Goal: Information Seeking & Learning: Find specific fact

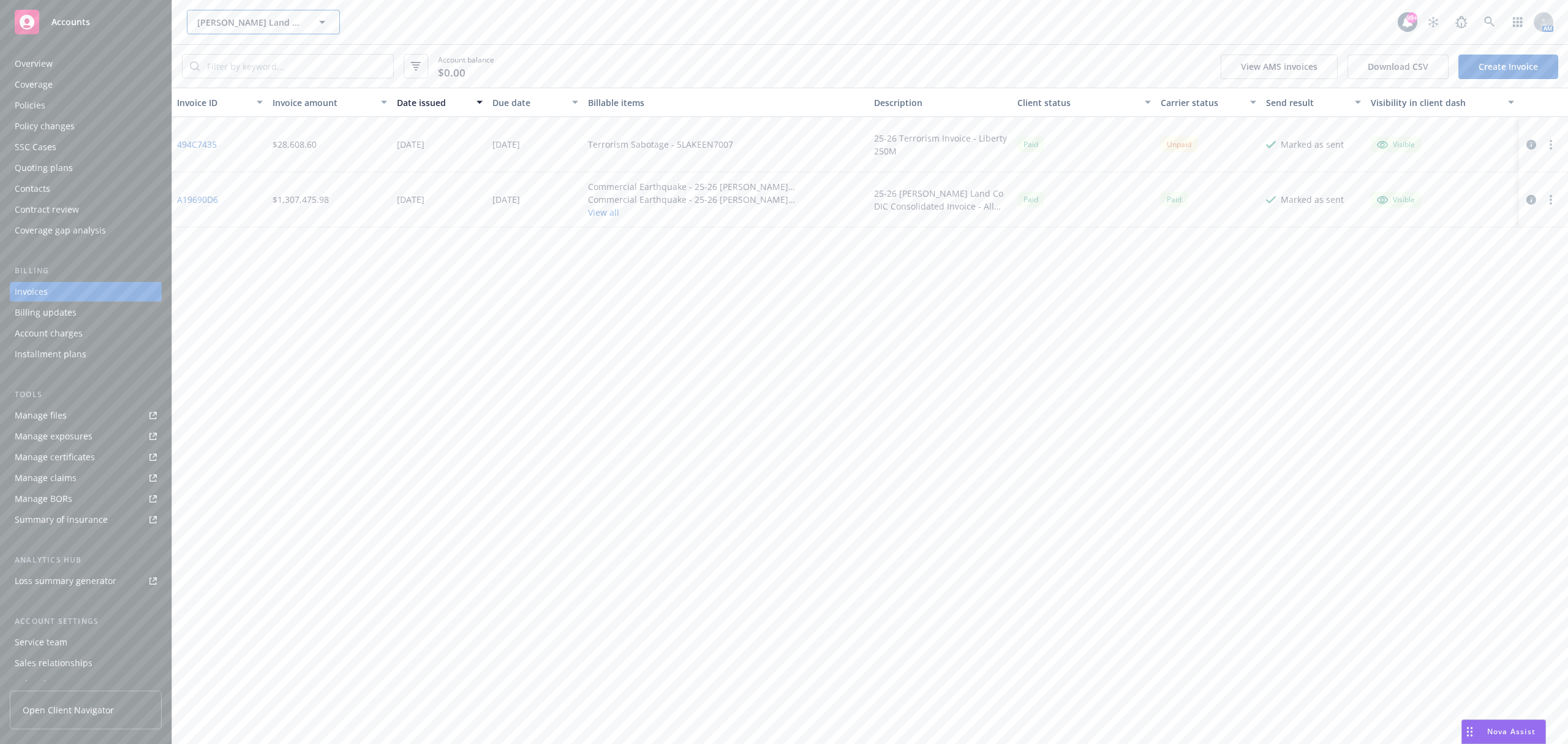
click at [241, 22] on span "[PERSON_NAME] Land Company" at bounding box center [250, 22] width 106 height 13
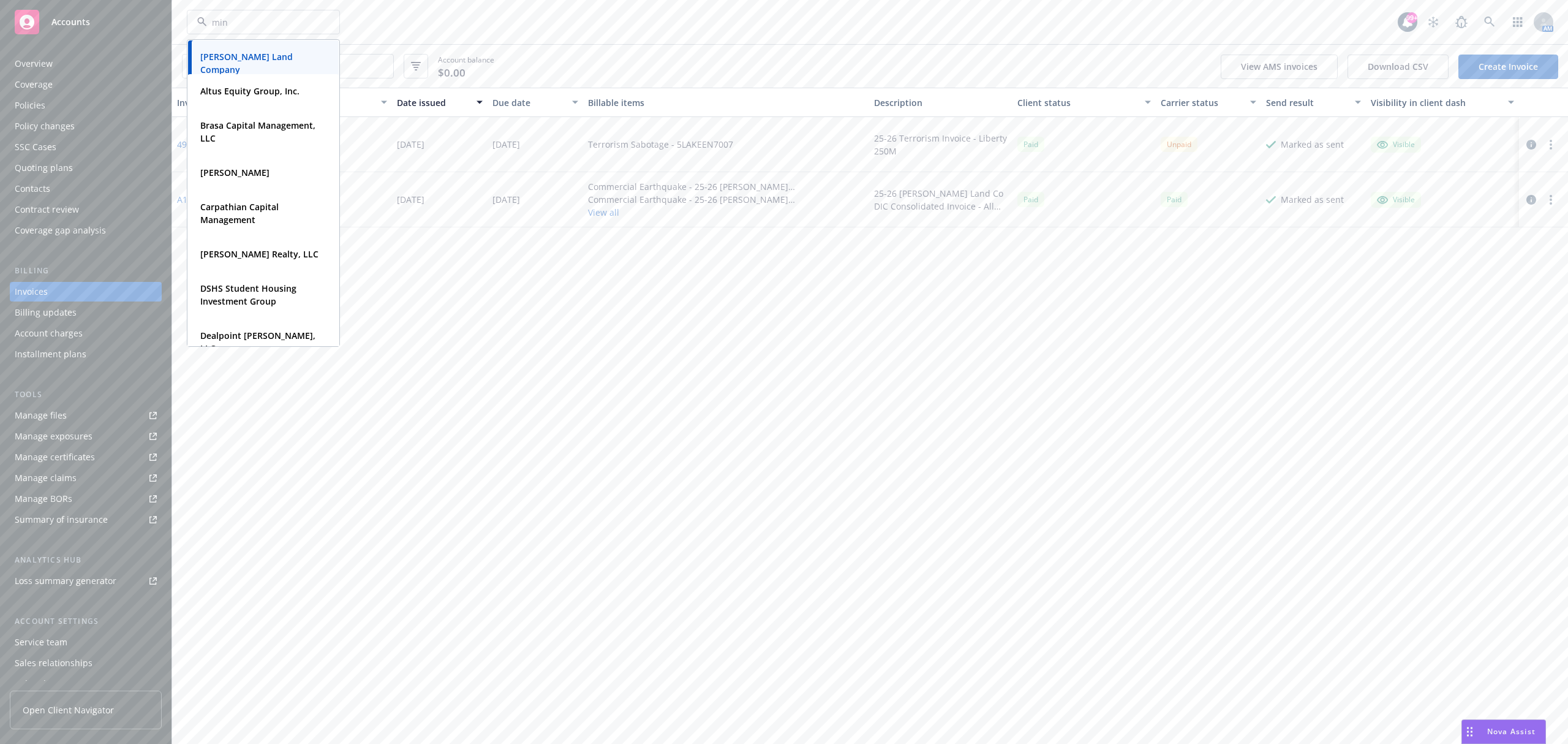
type input "mint"
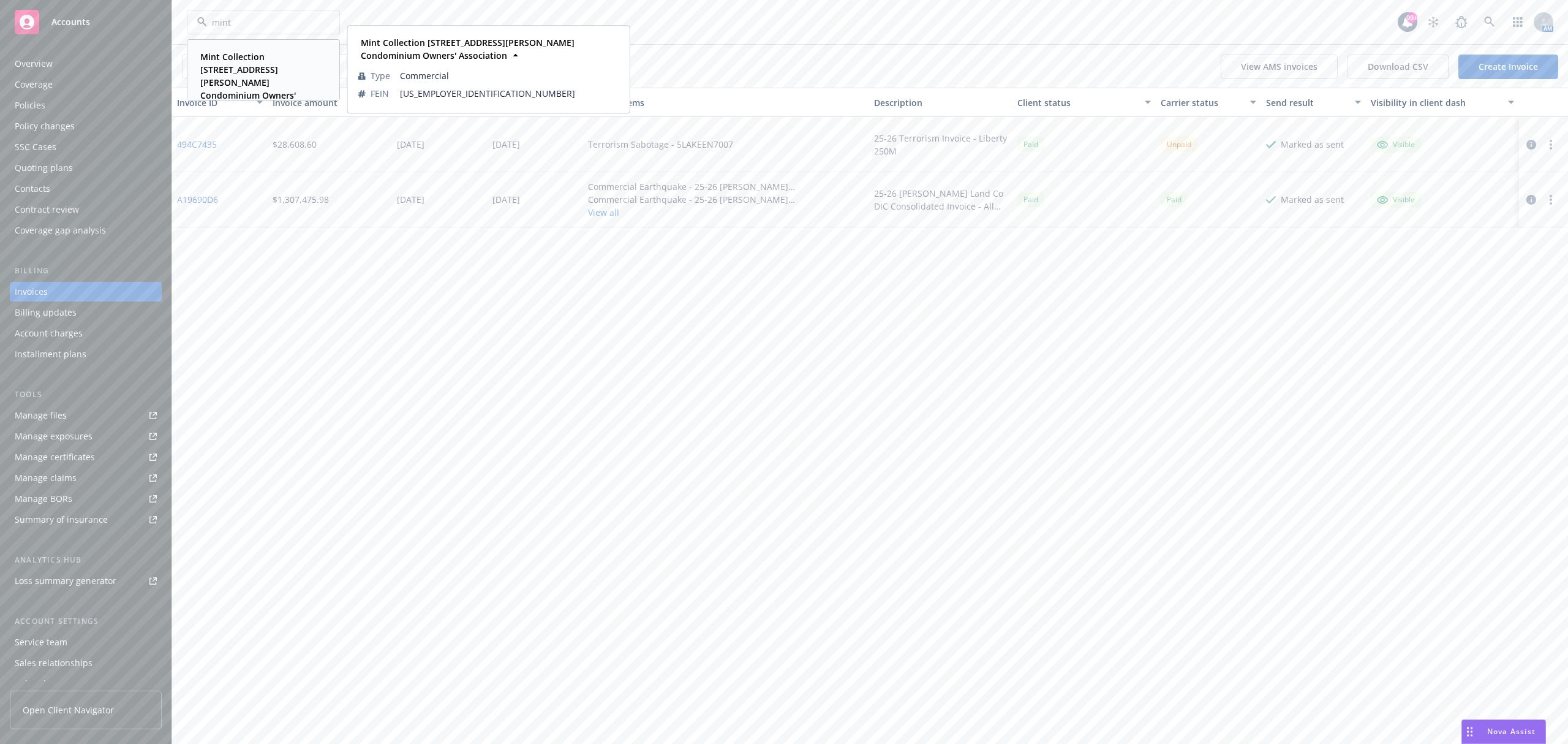
click at [248, 69] on strong "Mint Collection [STREET_ADDRESS][PERSON_NAME] Condominium Owners' Association" at bounding box center [248, 82] width 96 height 63
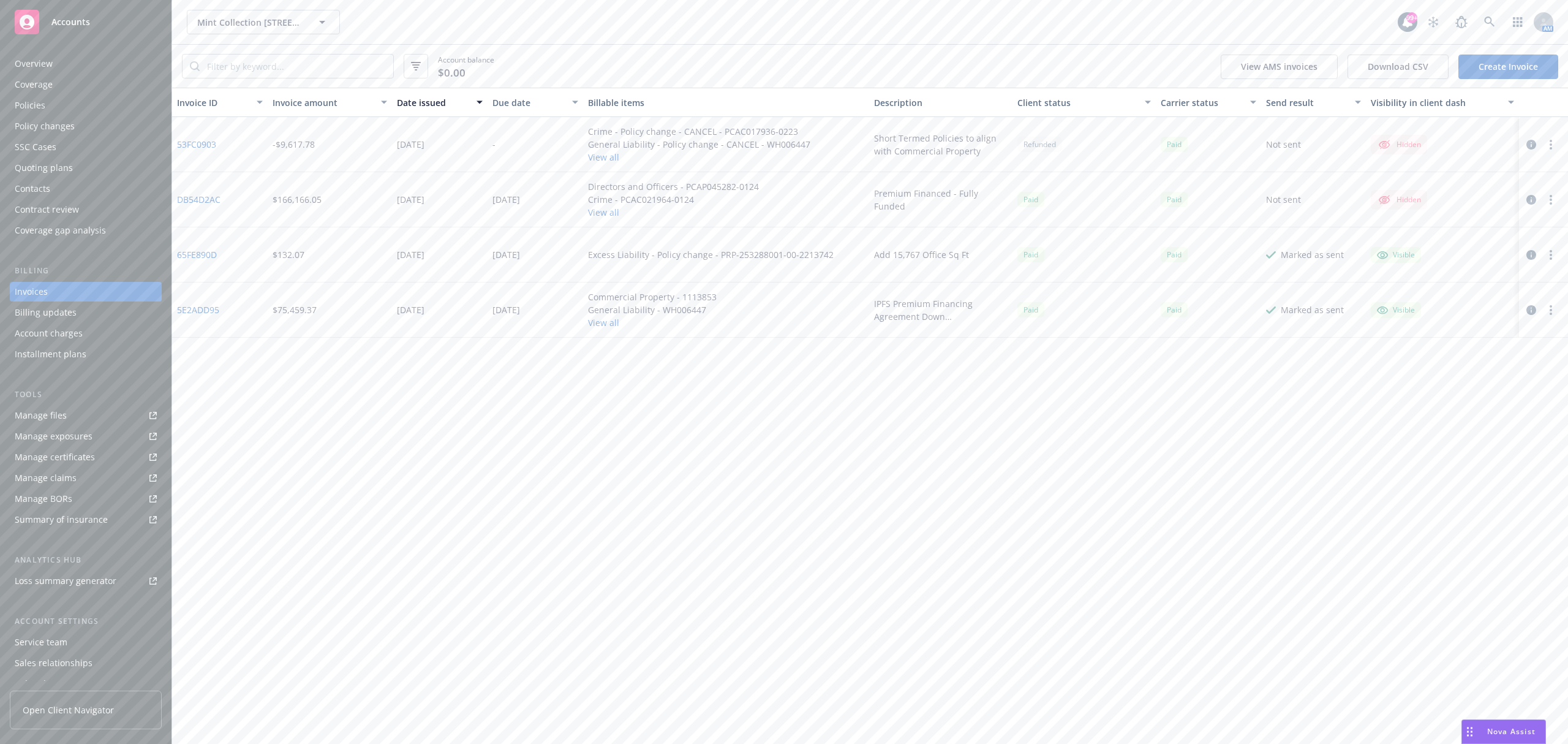
click at [79, 106] on div "Policies" at bounding box center [86, 105] width 142 height 20
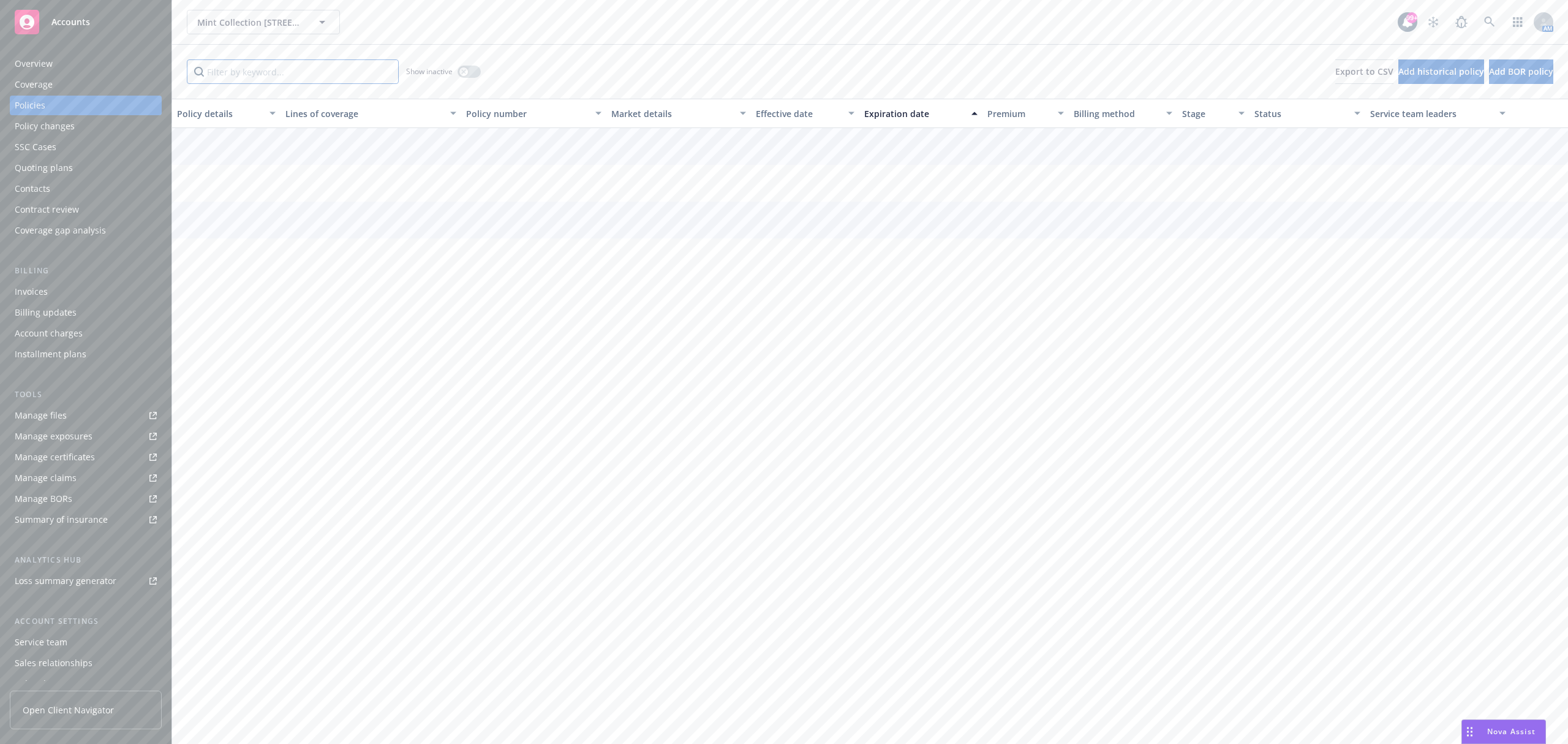
click at [260, 71] on input "Filter by keyword..." at bounding box center [293, 71] width 212 height 25
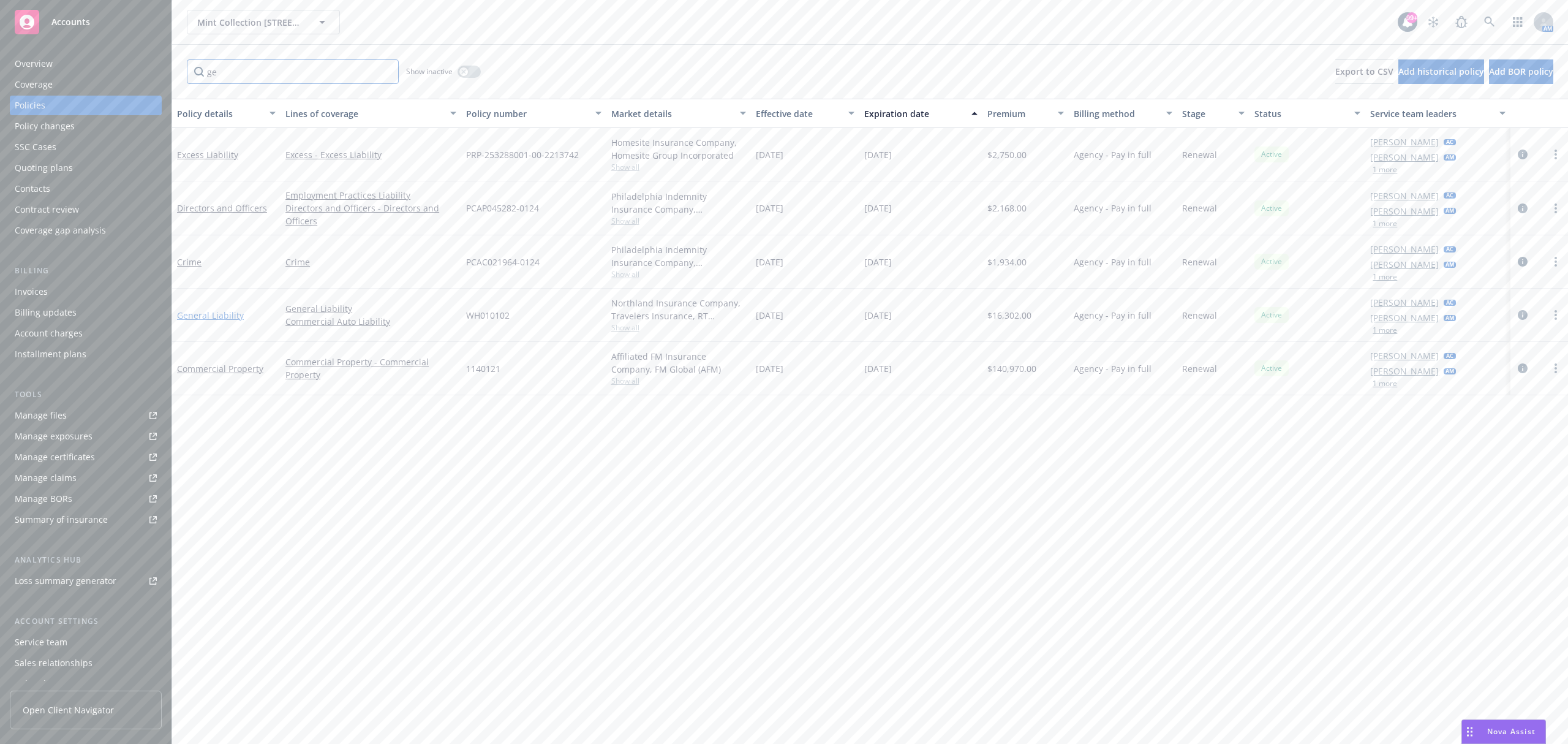
type input "ge"
click at [216, 312] on link "General Liability" at bounding box center [210, 315] width 67 height 11
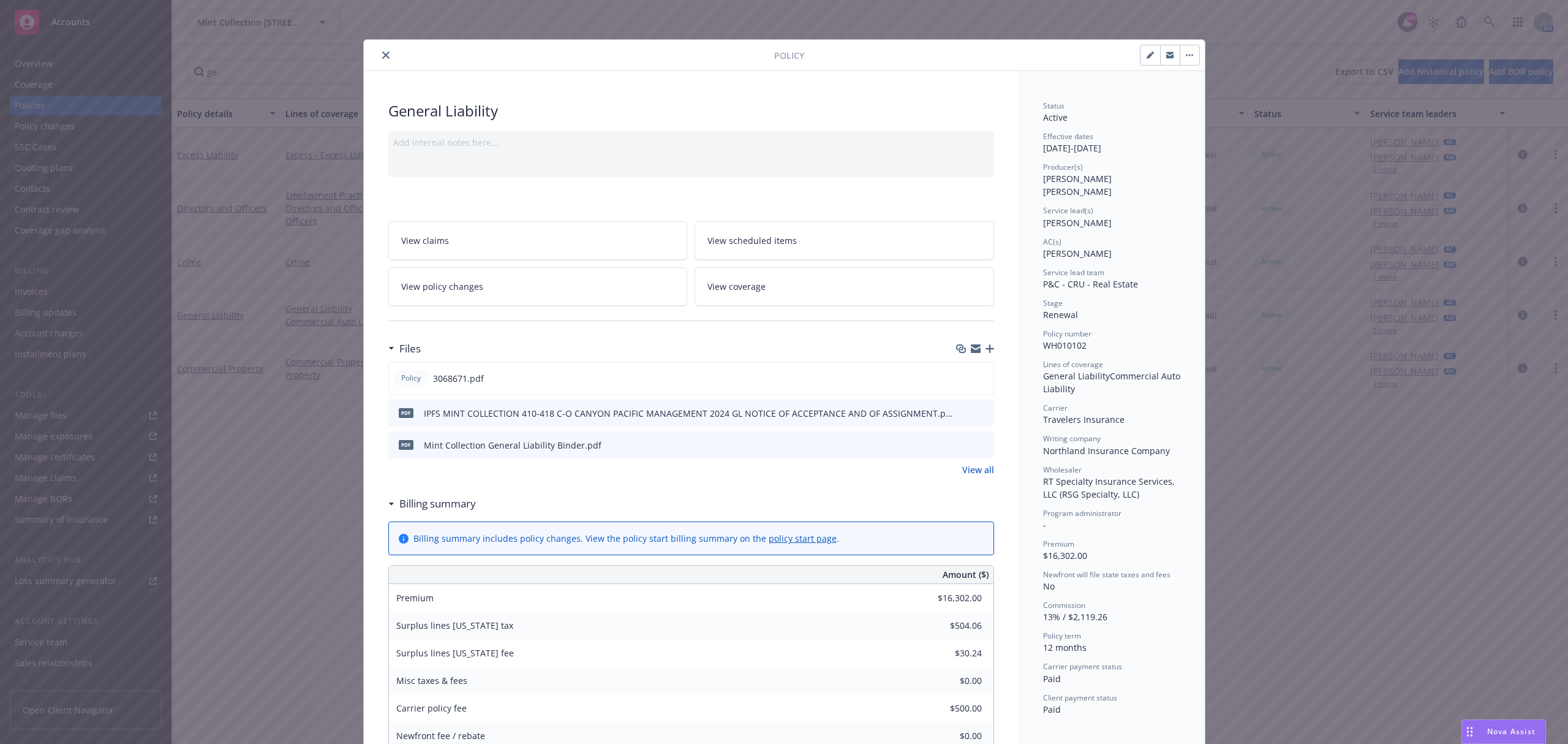
click at [1061, 339] on span "WH010102" at bounding box center [1065, 345] width 43 height 11
copy span "WH010102"
click at [976, 378] on icon "preview file" at bounding box center [982, 378] width 11 height 9
click at [382, 57] on icon "close" at bounding box center [386, 55] width 8 height 8
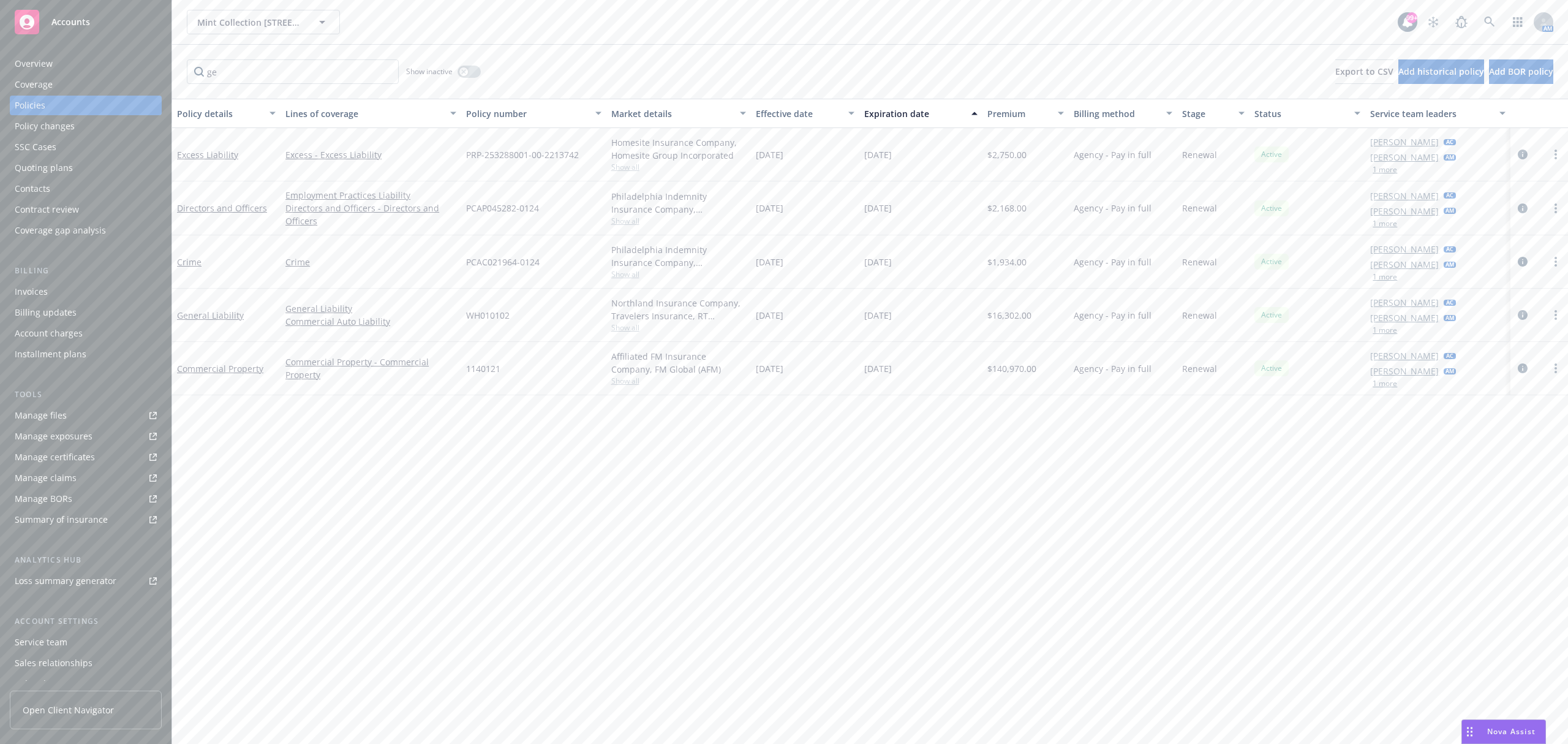
click at [481, 208] on span "PCAP045282-0124" at bounding box center [503, 208] width 73 height 13
copy span "PCAP045282-0124"
drag, startPoint x: 226, startPoint y: 206, endPoint x: 252, endPoint y: 206, distance: 26.0
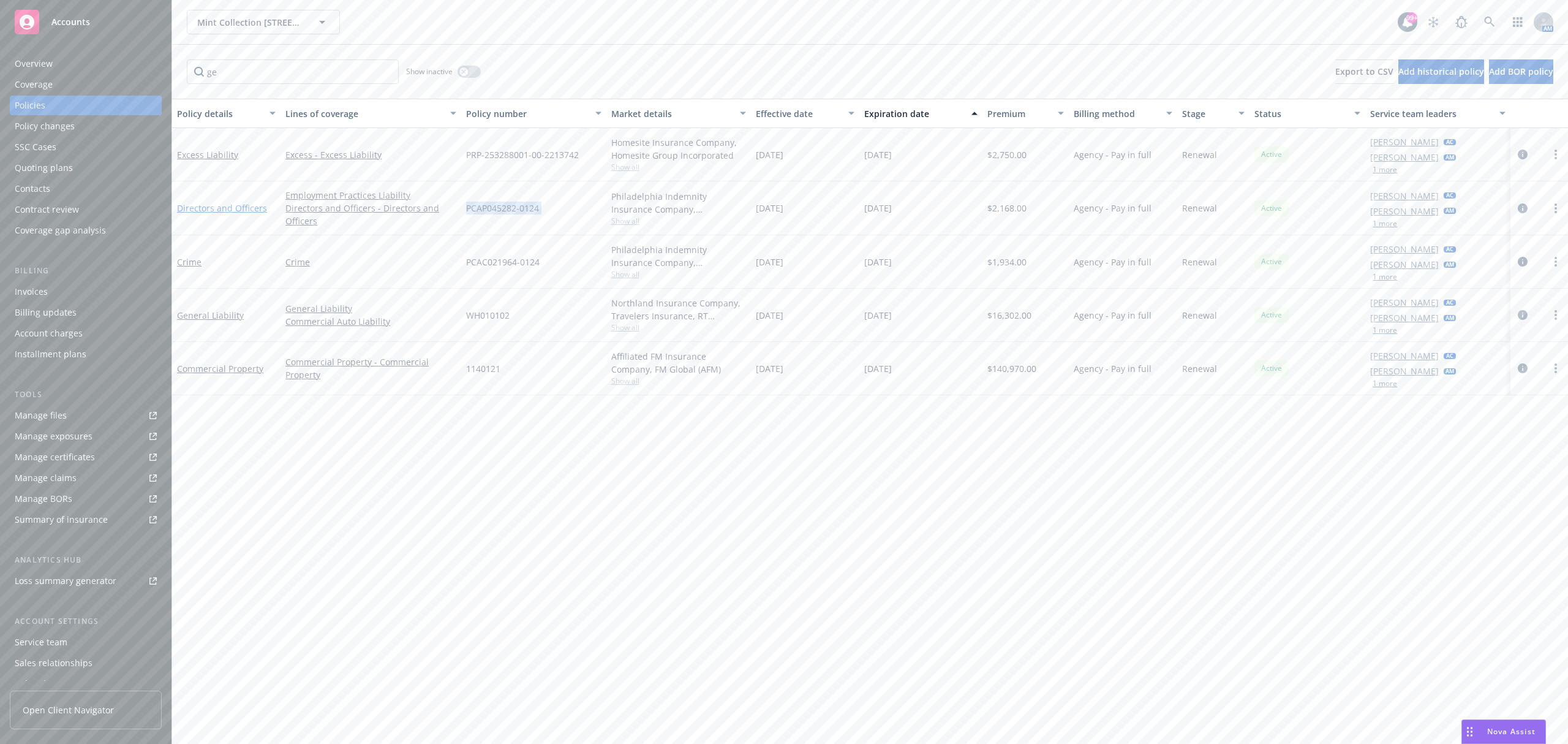
click at [226, 206] on link "Directors and Officers" at bounding box center [221, 208] width 90 height 11
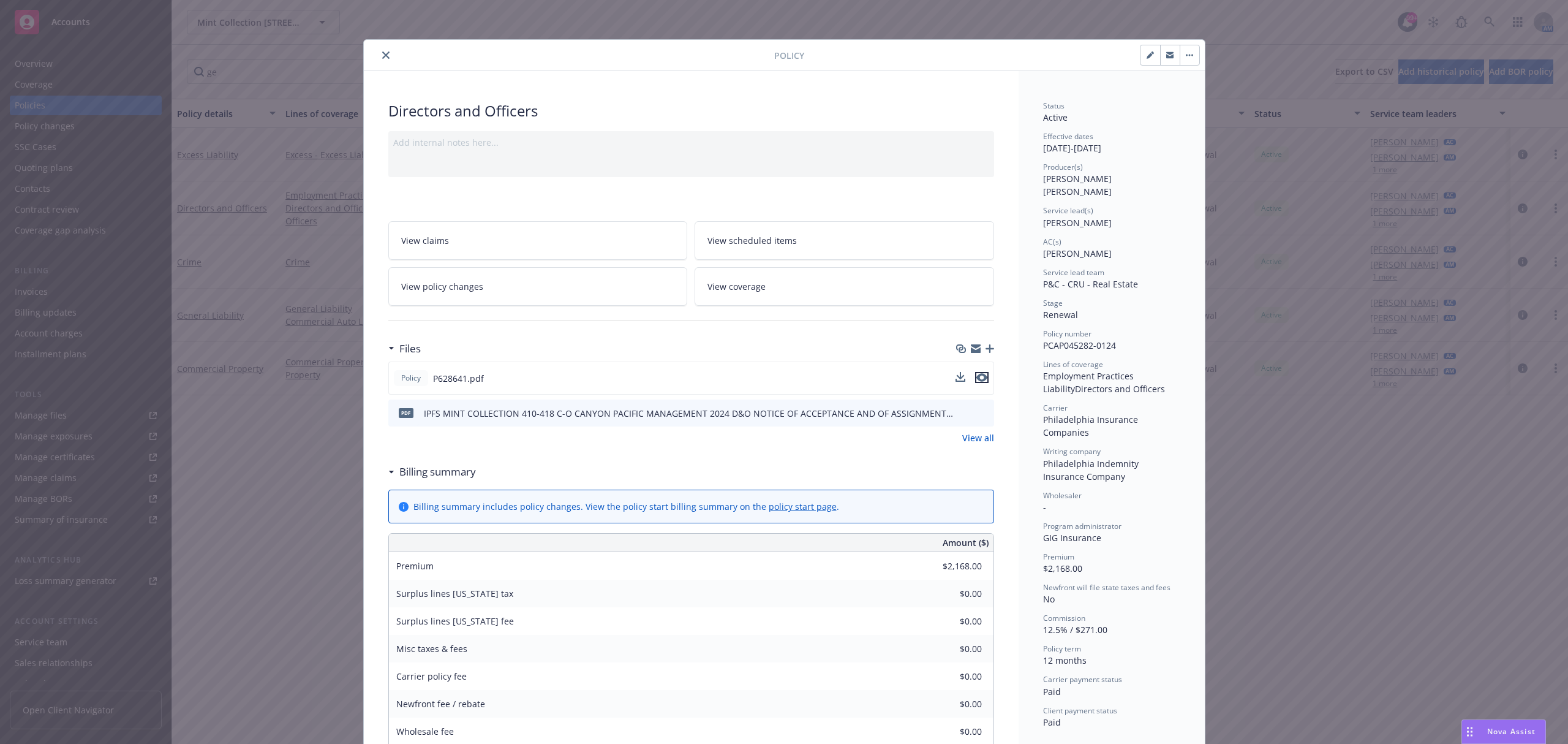
click at [976, 381] on icon "preview file" at bounding box center [982, 378] width 11 height 9
